Goal: Transaction & Acquisition: Book appointment/travel/reservation

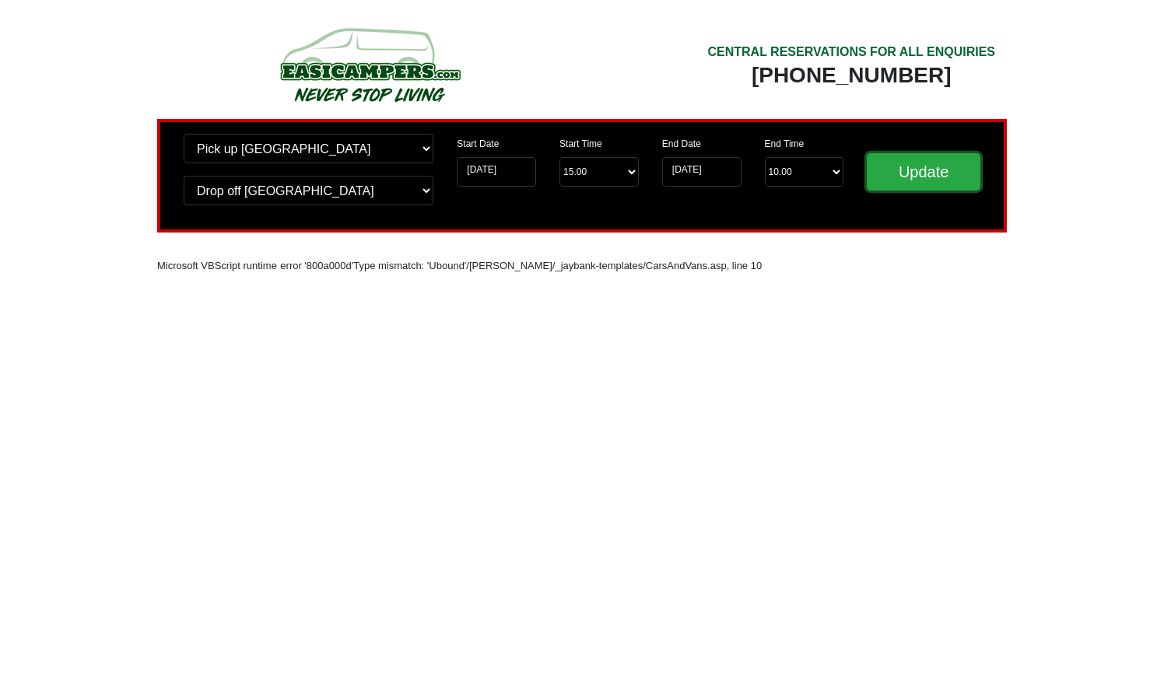
click at [935, 175] on input "Update" at bounding box center [924, 171] width 114 height 37
click at [534, 172] on input "[DATE]" at bounding box center [496, 172] width 79 height 30
drag, startPoint x: 534, startPoint y: 172, endPoint x: 426, endPoint y: 165, distance: 107.6
click at [426, 165] on div "Change pick up location? Pick up Edinburgh Birmingham Airport Blackburn Lancash…" at bounding box center [582, 176] width 850 height 114
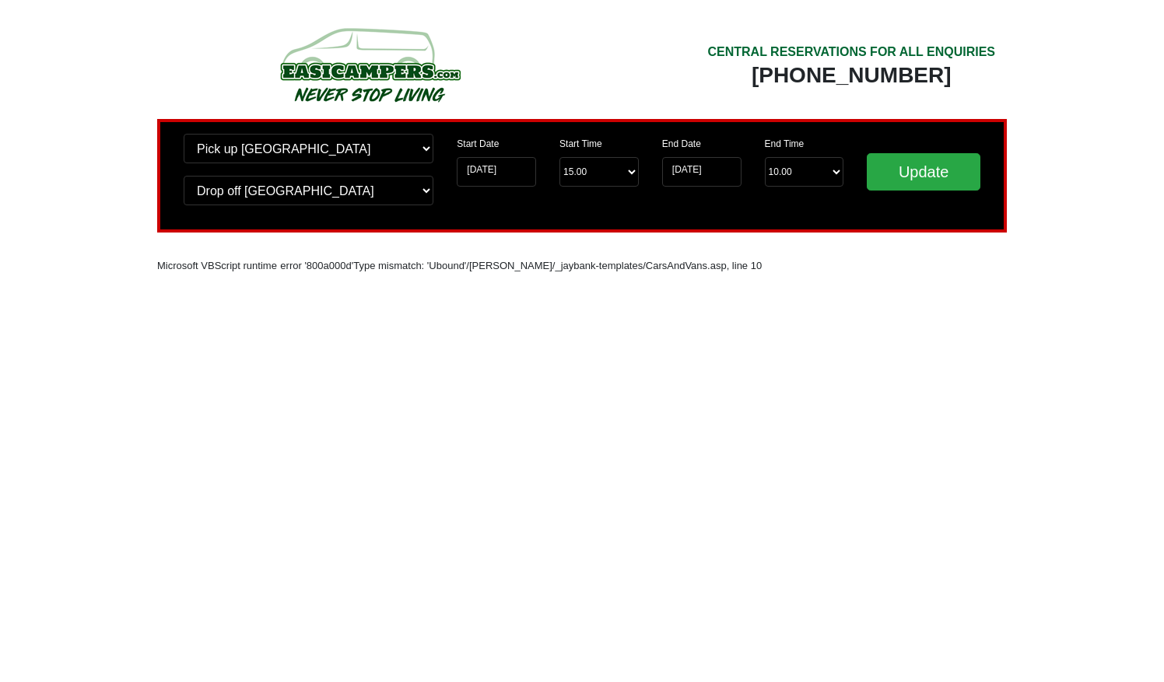
drag, startPoint x: 426, startPoint y: 165, endPoint x: 468, endPoint y: 285, distance: 127.0
click at [468, 285] on div "Microsoft VBScript runtime error '800a000d' Type mismatch: 'Ubound' /clynch/_ja…" at bounding box center [582, 271] width 850 height 31
